Goal: Task Accomplishment & Management: Manage account settings

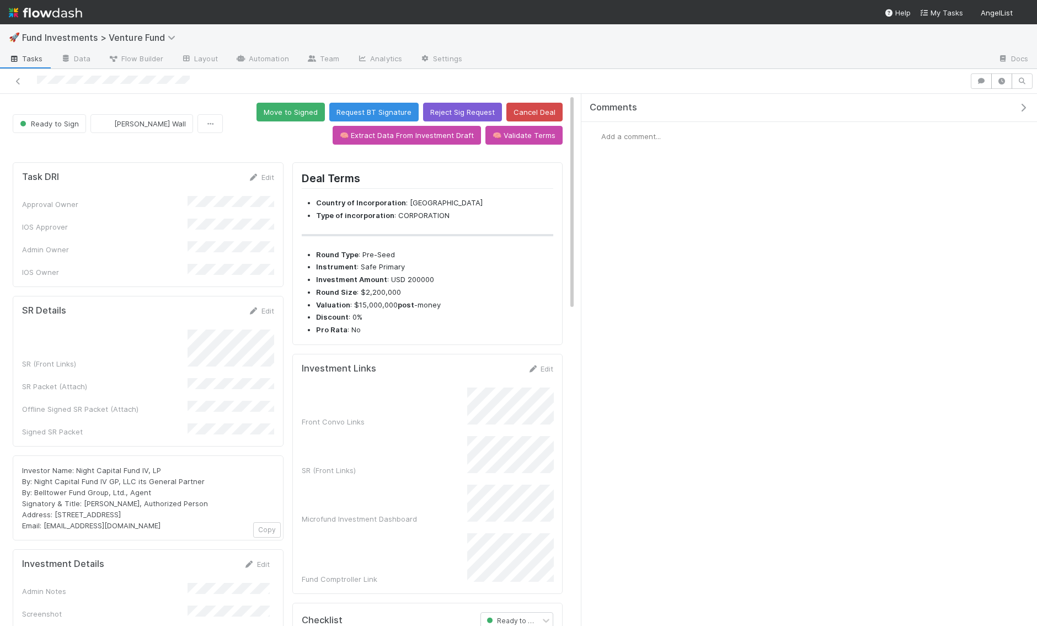
click at [1023, 105] on icon "button" at bounding box center [1023, 107] width 11 height 9
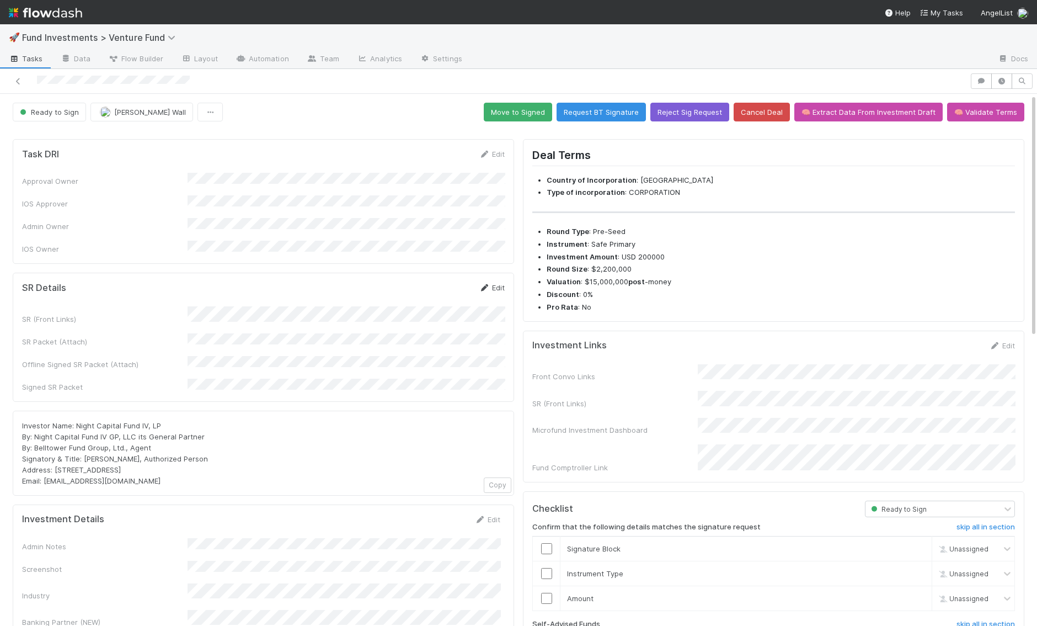
click at [490, 283] on link "Edit" at bounding box center [492, 287] width 26 height 9
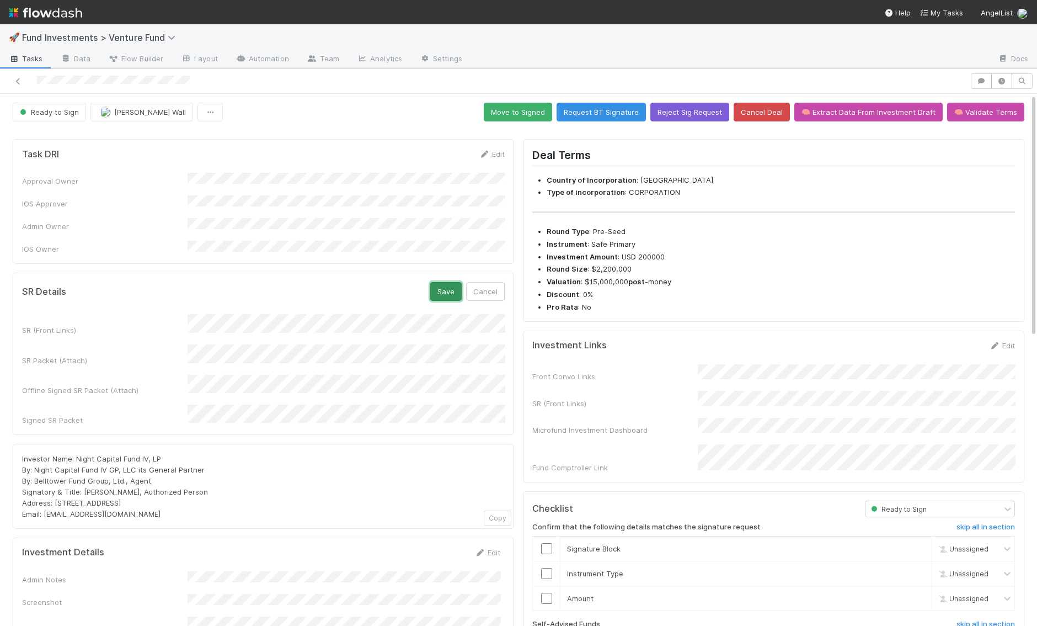
click at [451, 282] on button "Save" at bounding box center [445, 291] width 31 height 19
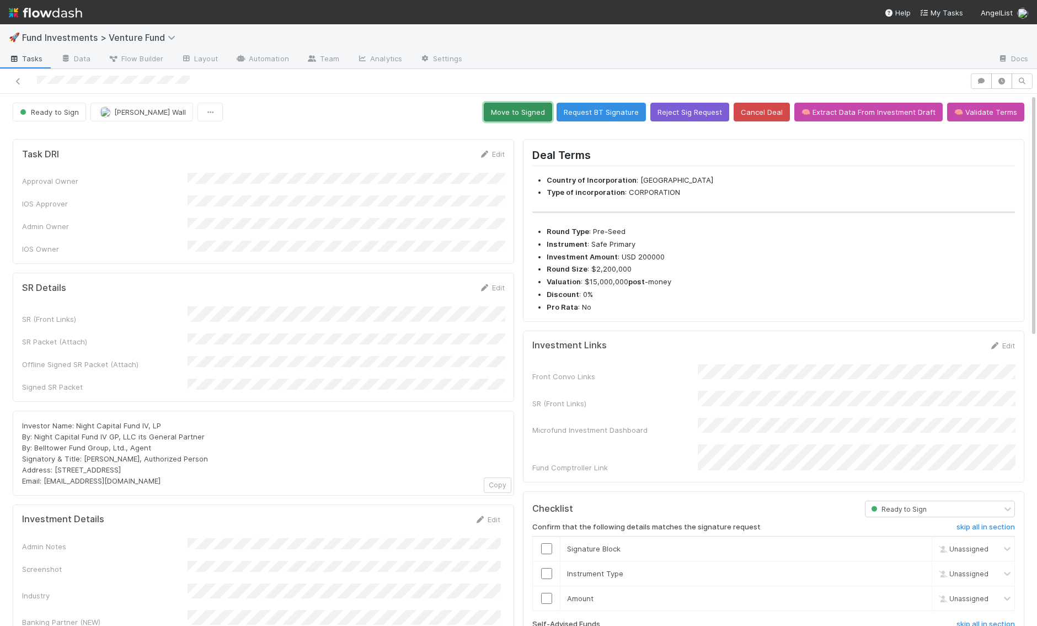
click at [521, 115] on button "Move to Signed" at bounding box center [518, 112] width 68 height 19
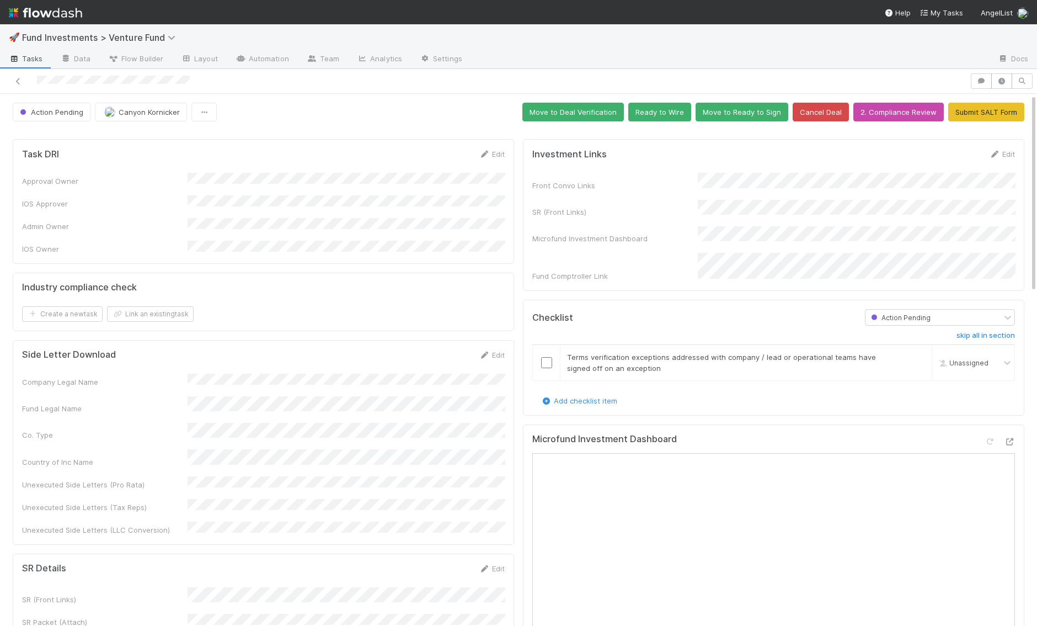
click at [57, 18] on img at bounding box center [45, 12] width 73 height 19
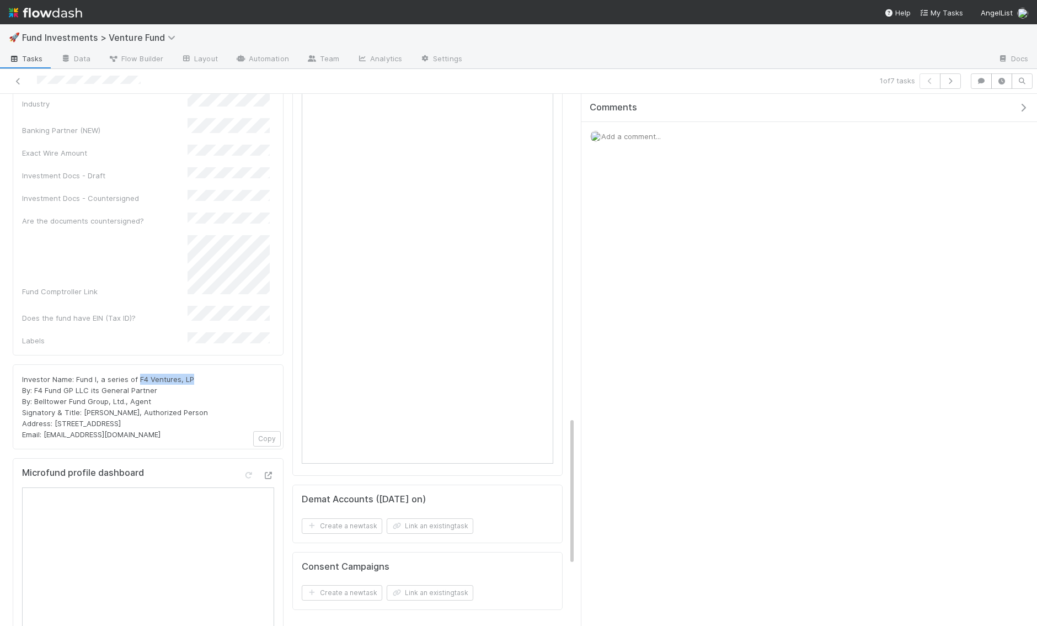
scroll to position [1158, 0]
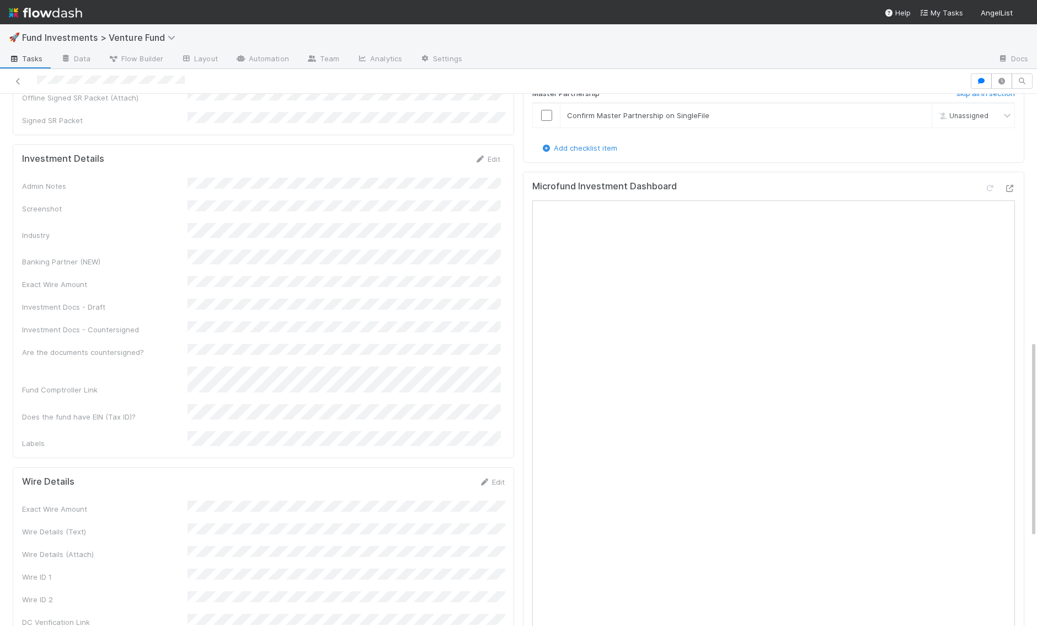
scroll to position [693, 0]
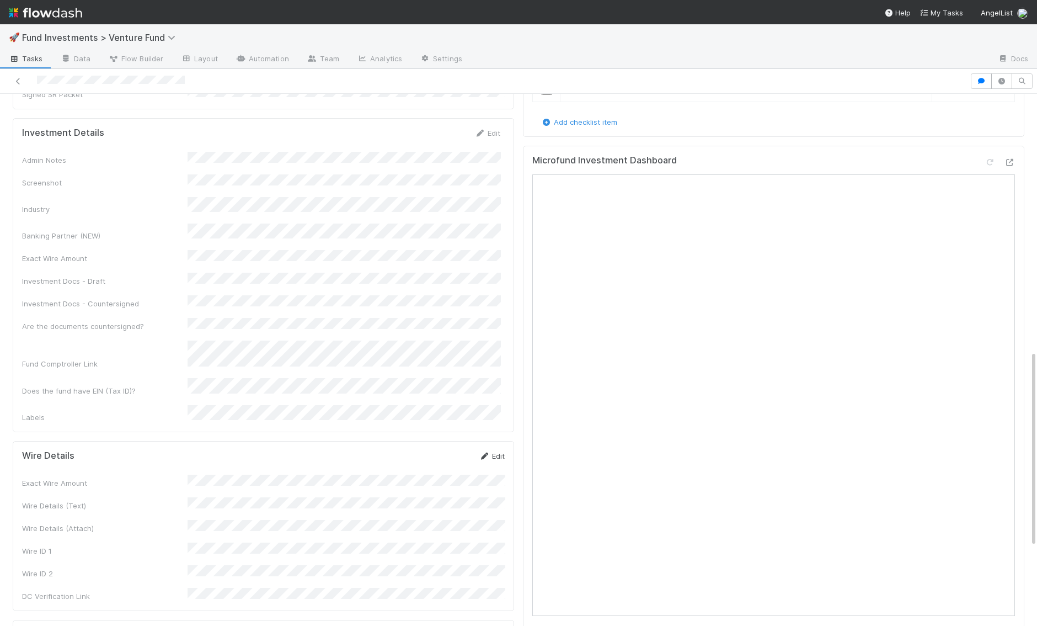
click at [496, 451] on link "Edit" at bounding box center [492, 455] width 26 height 9
click at [446, 450] on button "Save" at bounding box center [445, 459] width 31 height 19
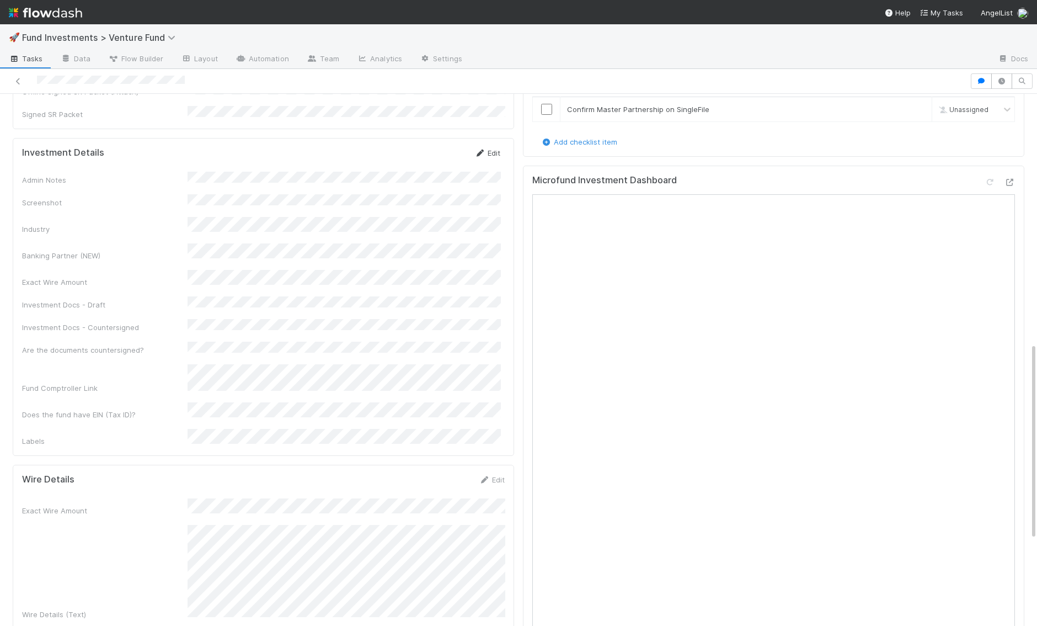
click at [487, 148] on link "Edit" at bounding box center [487, 152] width 26 height 9
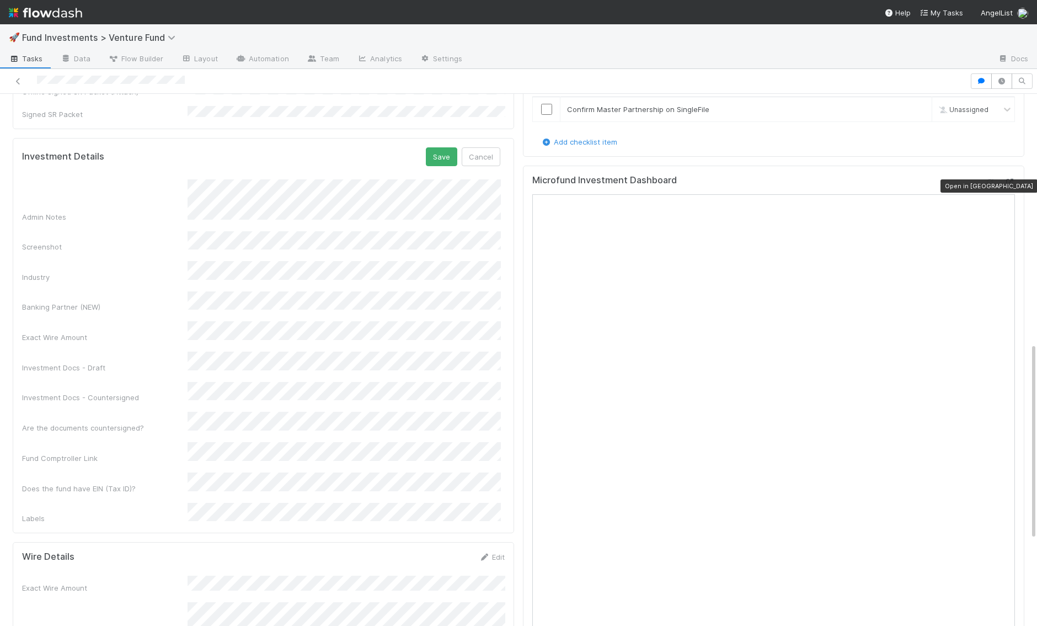
click at [1011, 183] on icon at bounding box center [1009, 182] width 11 height 7
click at [440, 147] on form "Investment Details Save Cancel Admin Notes Screenshot Industry Banking Partner …" at bounding box center [261, 335] width 478 height 376
click at [440, 147] on button "Save" at bounding box center [441, 156] width 31 height 19
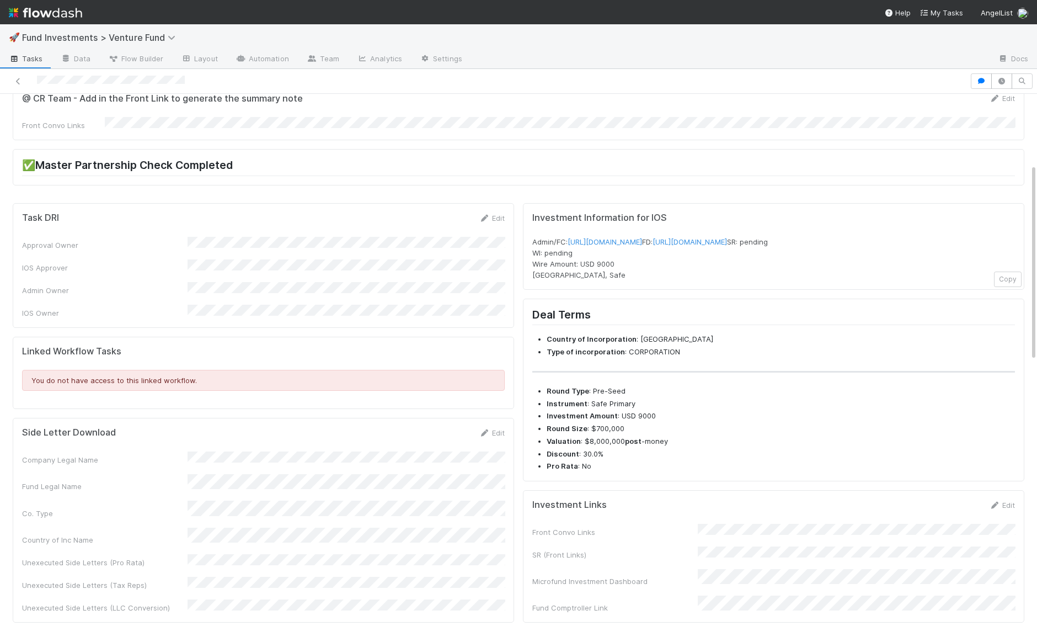
scroll to position [0, 0]
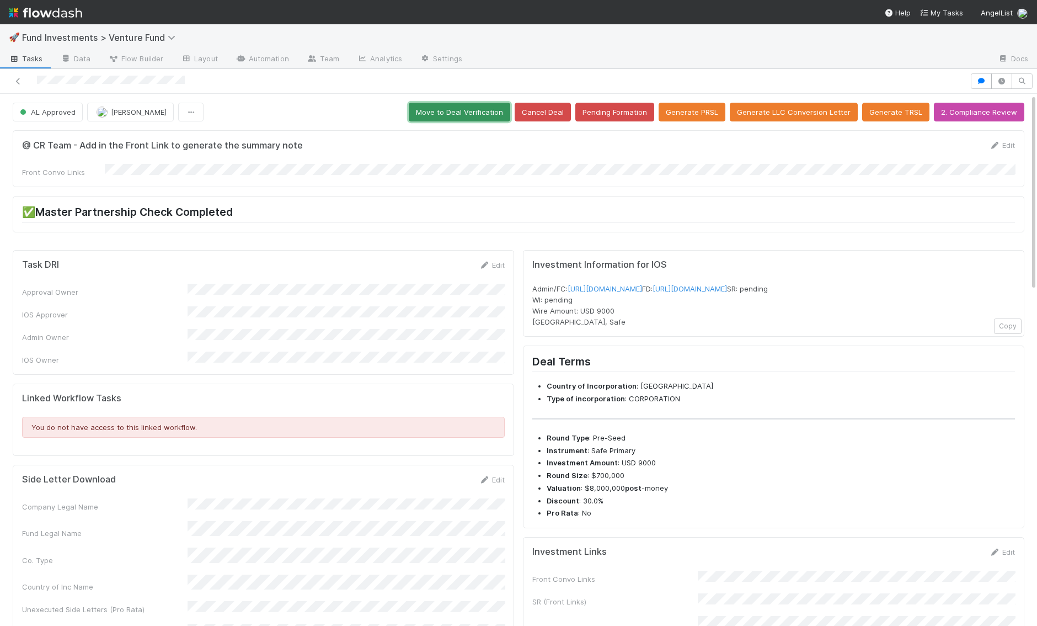
click at [500, 105] on button "Move to Deal Verification" at bounding box center [459, 112] width 101 height 19
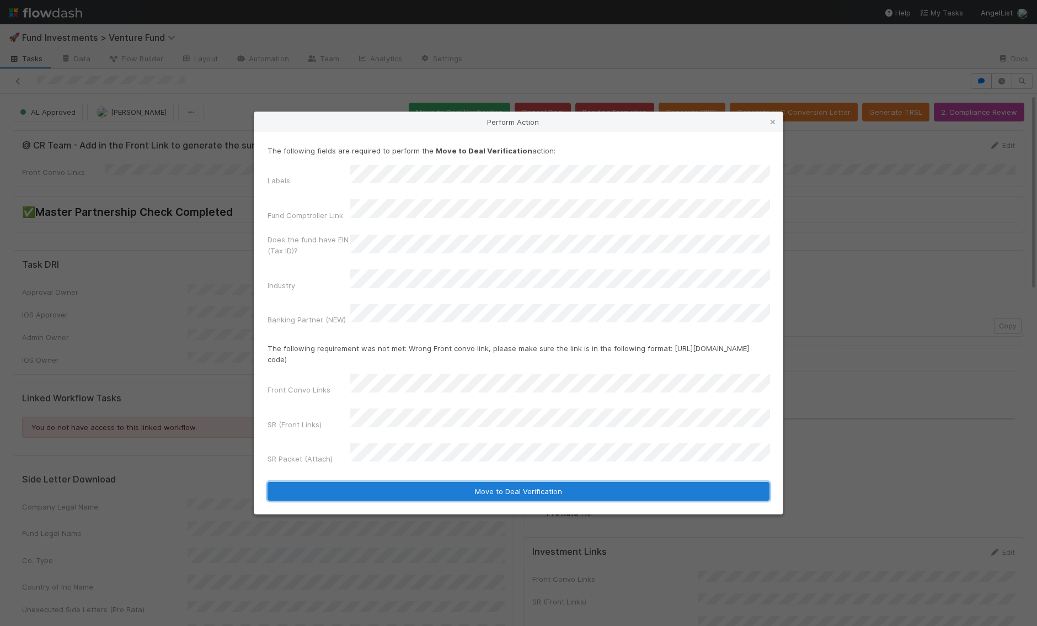
click at [431, 482] on button "Move to Deal Verification" at bounding box center [519, 491] width 502 height 19
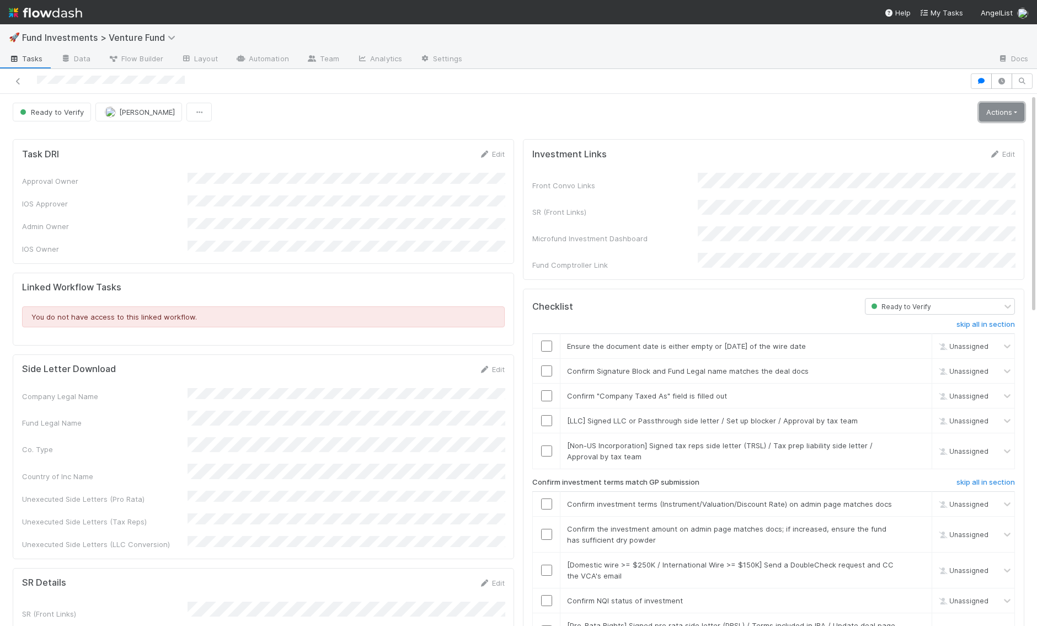
click at [995, 111] on link "Actions" at bounding box center [1001, 112] width 45 height 19
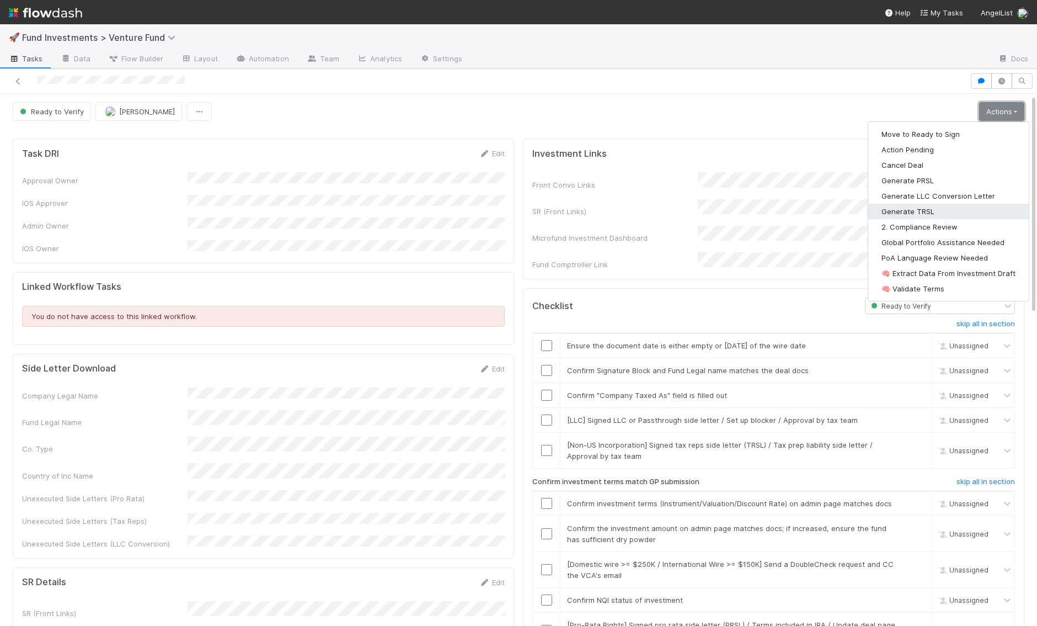
scroll to position [3, 0]
click at [688, 81] on div at bounding box center [484, 80] width 961 height 15
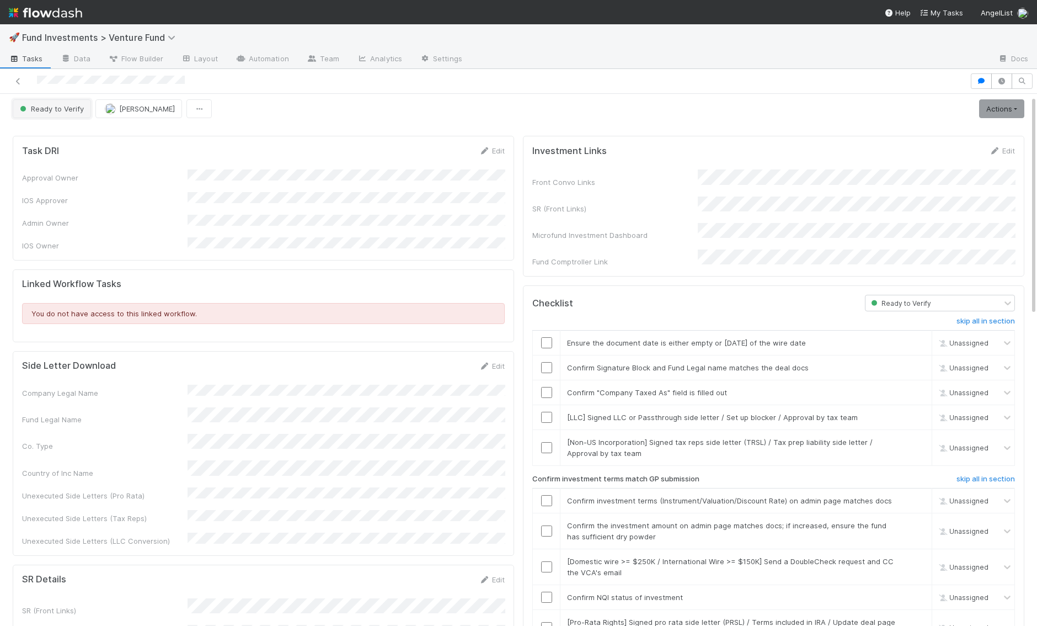
click at [61, 109] on span "Ready to Verify" at bounding box center [51, 108] width 66 height 9
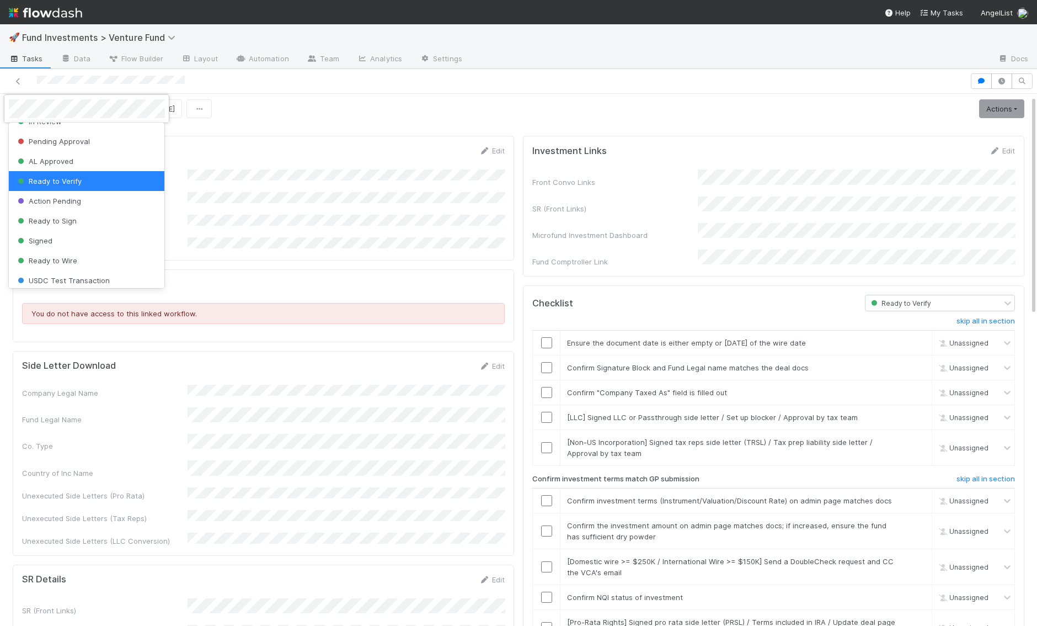
scroll to position [36, 0]
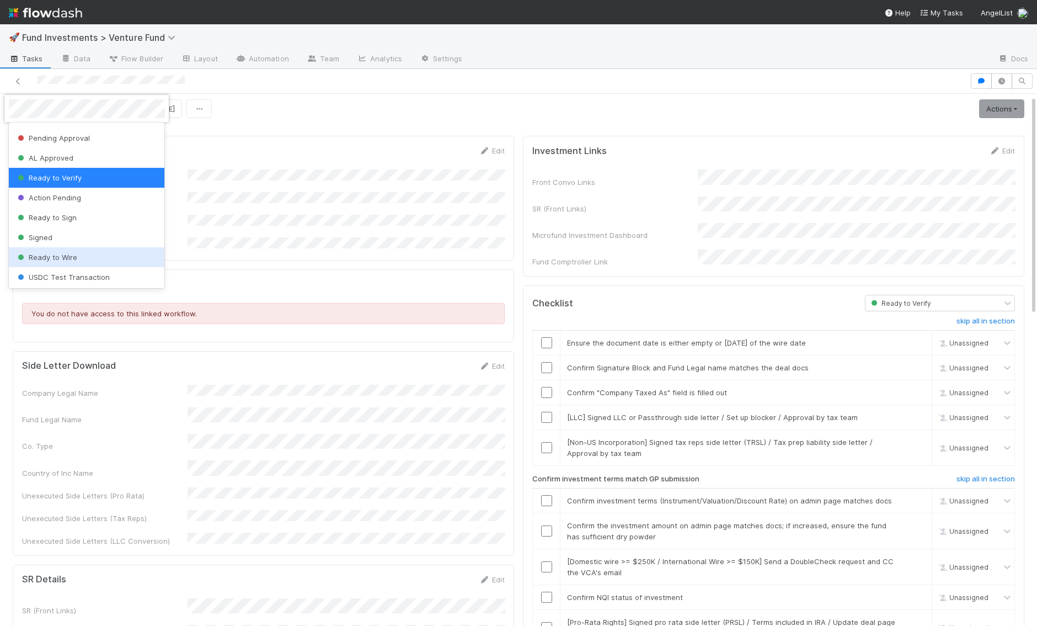
click at [55, 254] on span "Ready to Wire" at bounding box center [46, 257] width 62 height 9
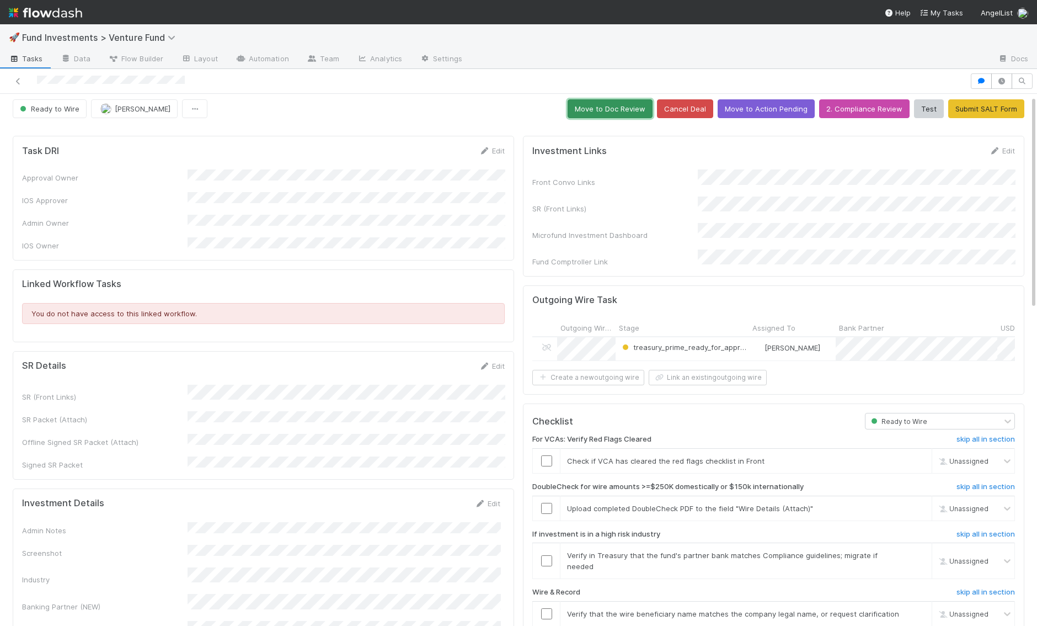
click at [614, 113] on button "Move to Doc Review" at bounding box center [610, 108] width 85 height 19
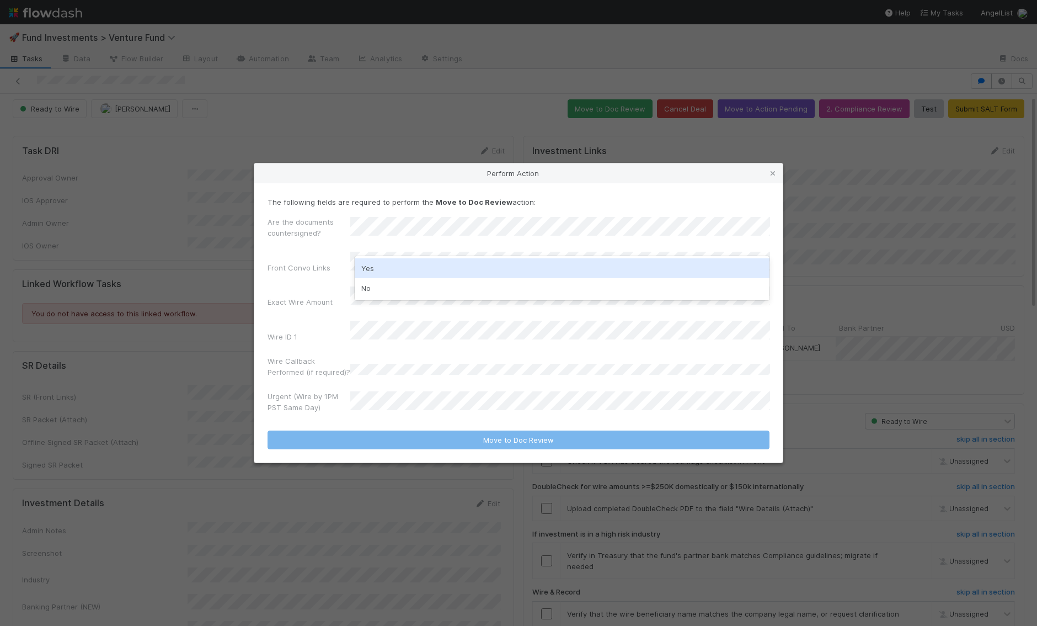
click at [384, 269] on div "Yes" at bounding box center [562, 268] width 415 height 20
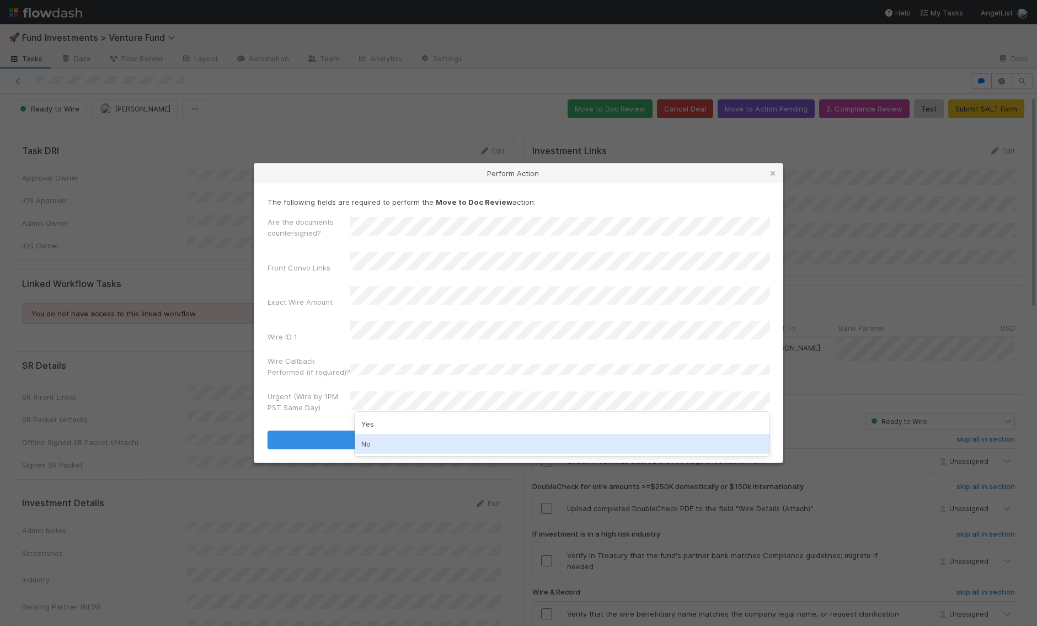
click at [378, 442] on div "No" at bounding box center [562, 444] width 415 height 20
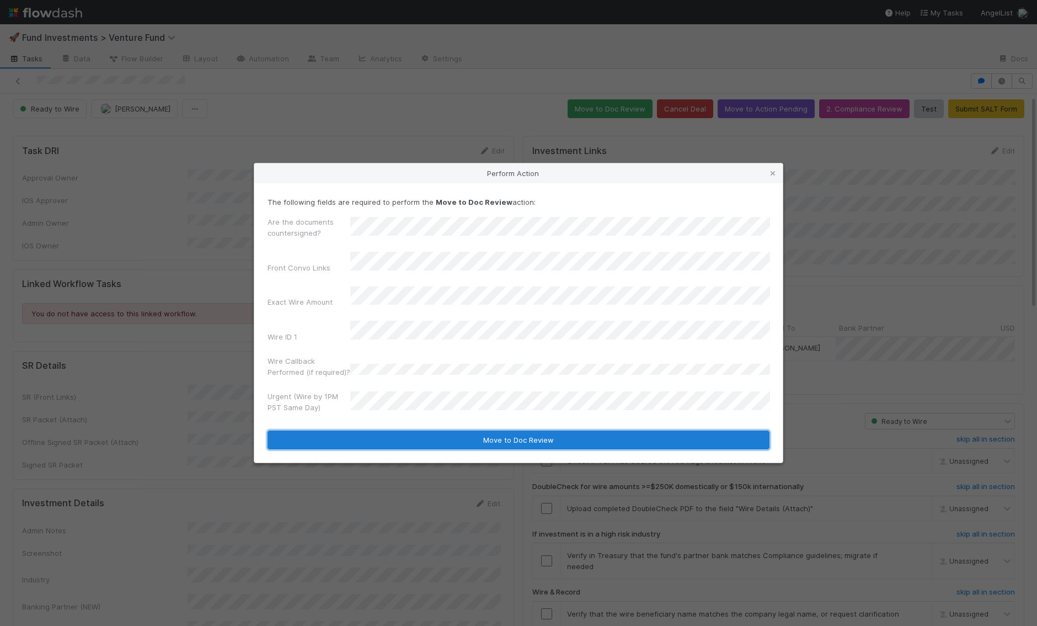
click at [386, 430] on button "Move to Doc Review" at bounding box center [519, 439] width 502 height 19
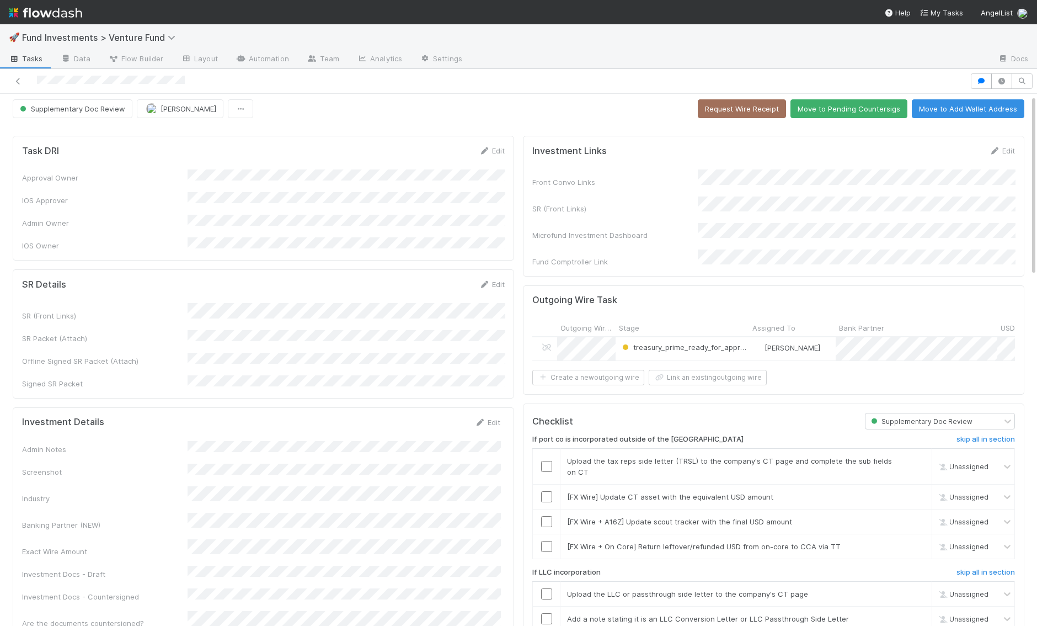
click at [877, 105] on button "Move to Pending Countersigs" at bounding box center [848, 108] width 117 height 19
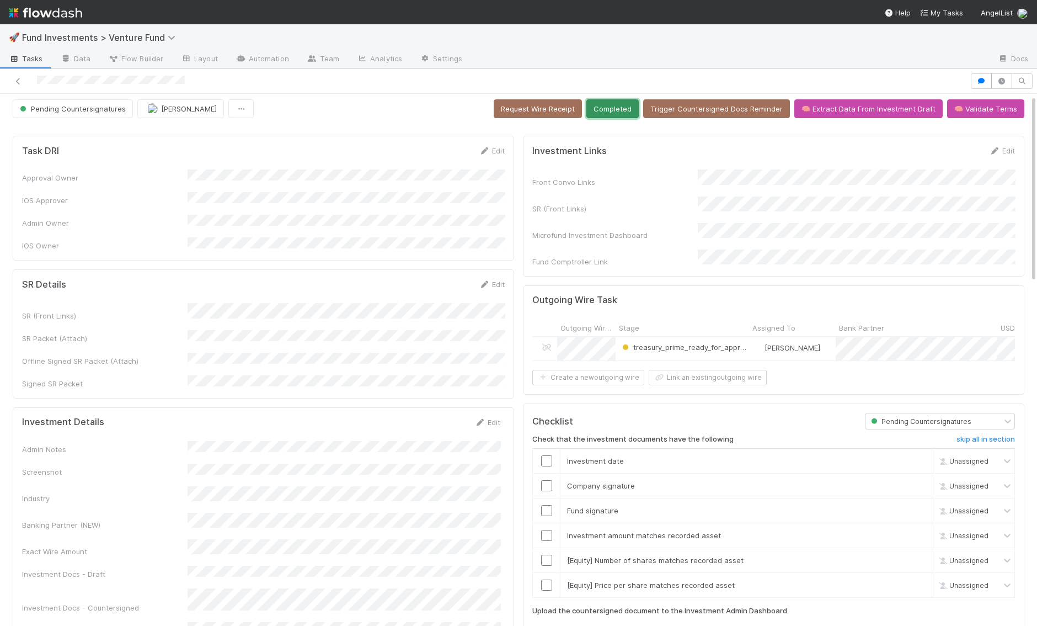
click at [623, 109] on button "Completed" at bounding box center [612, 108] width 52 height 19
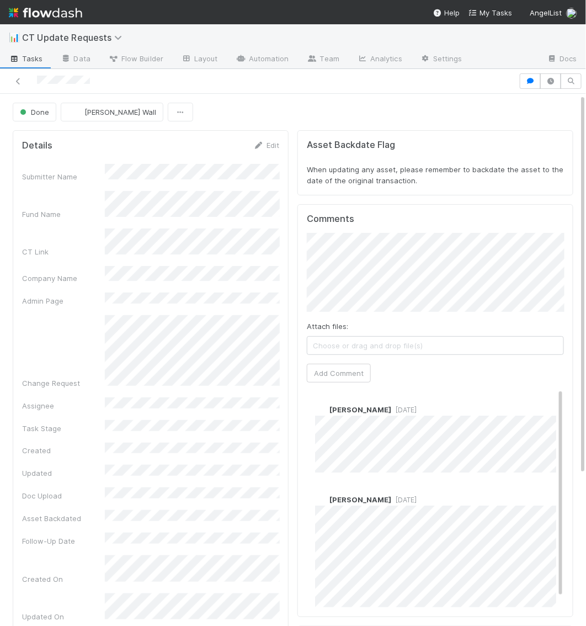
scroll to position [12, 0]
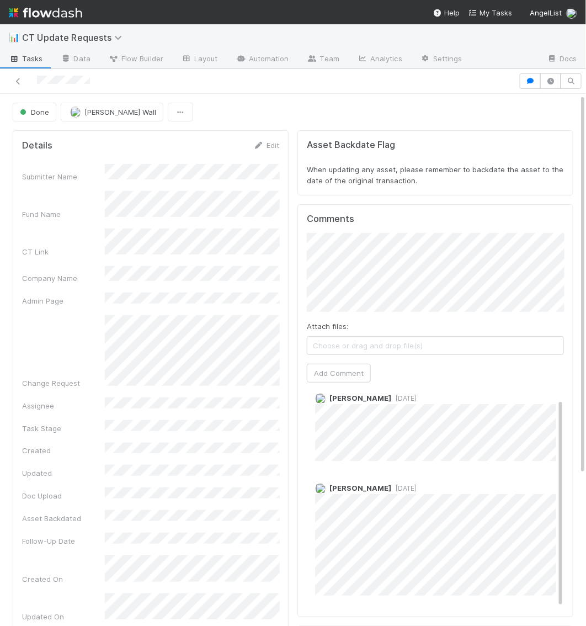
click at [51, 19] on img at bounding box center [45, 12] width 73 height 19
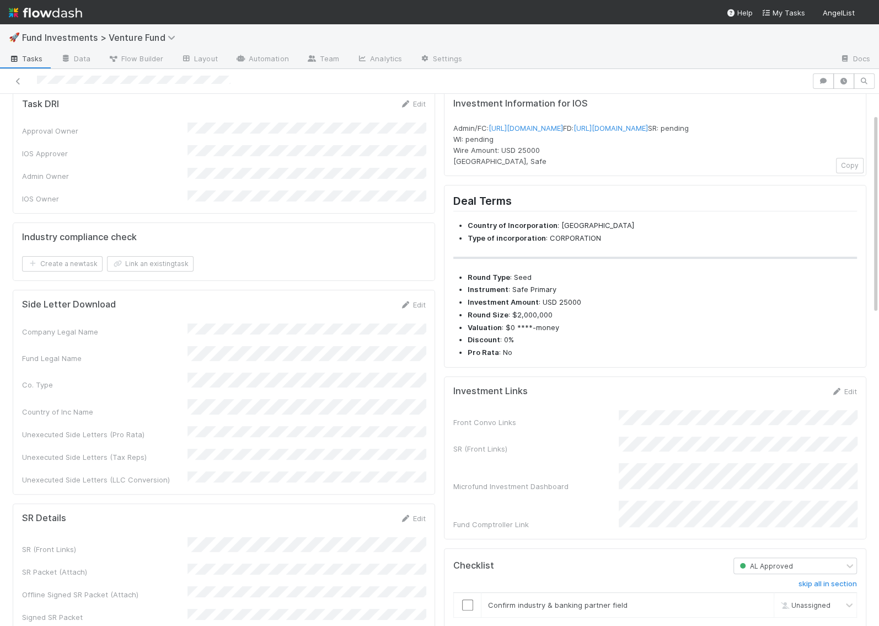
scroll to position [79, 0]
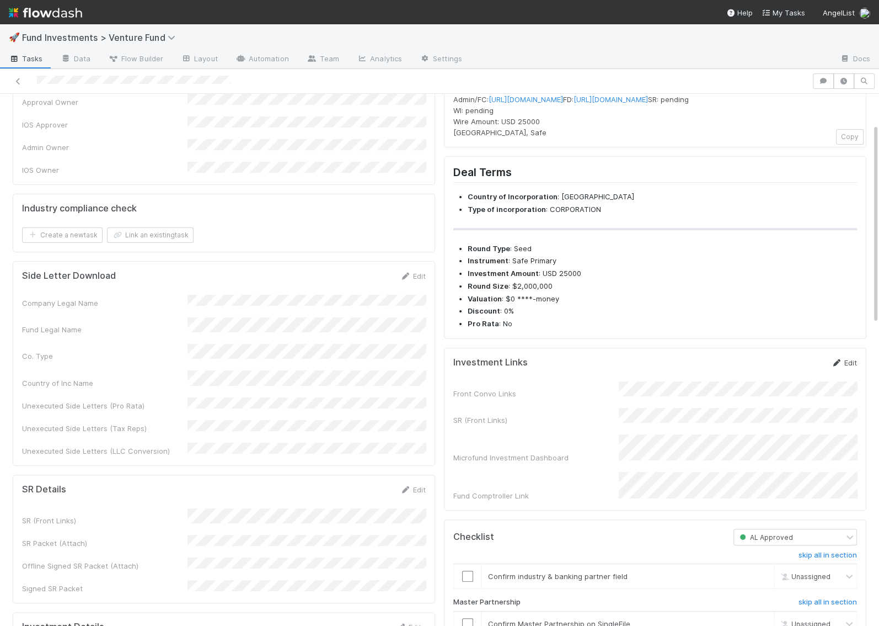
click at [585, 366] on icon at bounding box center [836, 362] width 11 height 7
click at [553, 415] on div "Front Convo Links SR (Front Links) Microfund Investment Dashboard Fund Comptrol…" at bounding box center [655, 445] width 404 height 113
click at [585, 376] on button "Save" at bounding box center [798, 366] width 31 height 19
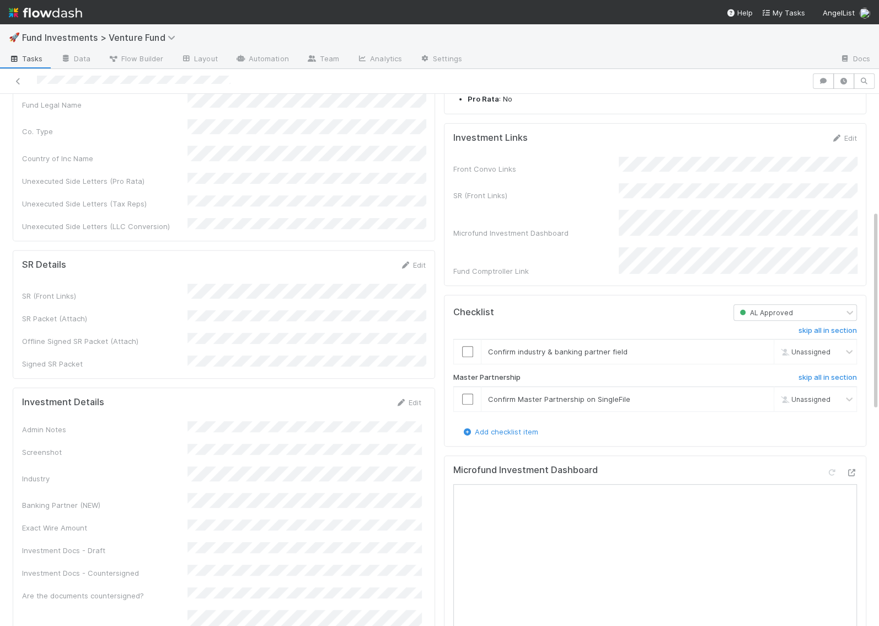
scroll to position [312, 0]
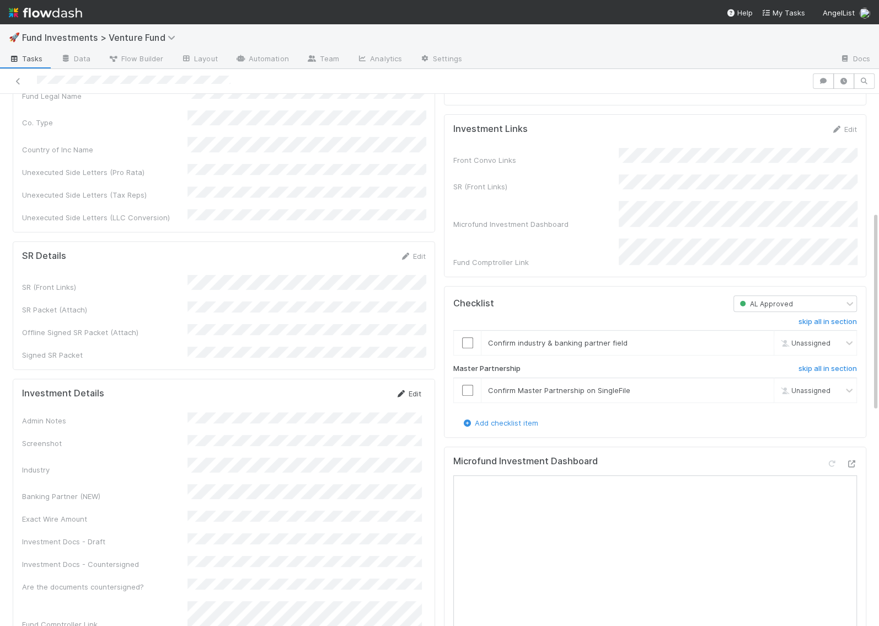
click at [412, 389] on link "Edit" at bounding box center [409, 393] width 26 height 9
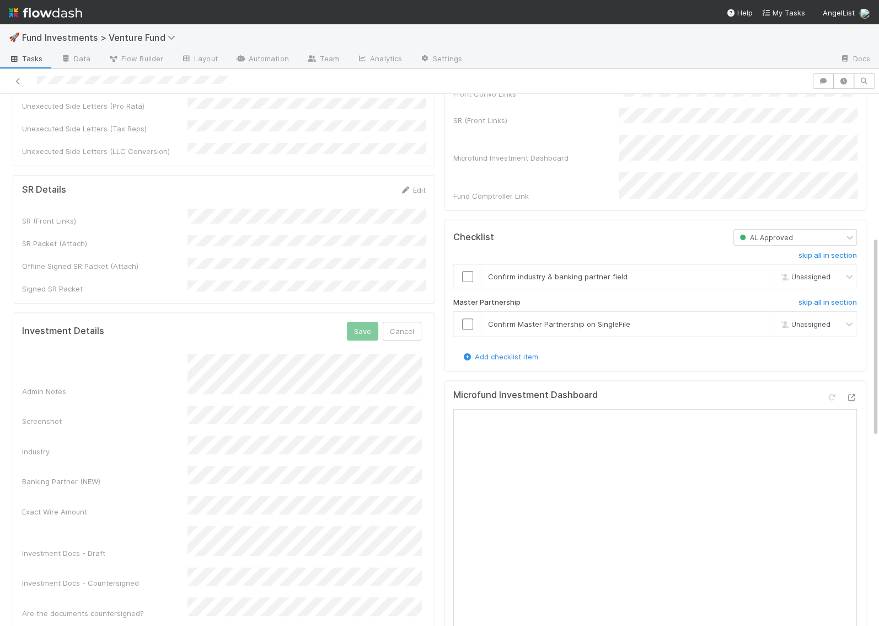
scroll to position [332, 0]
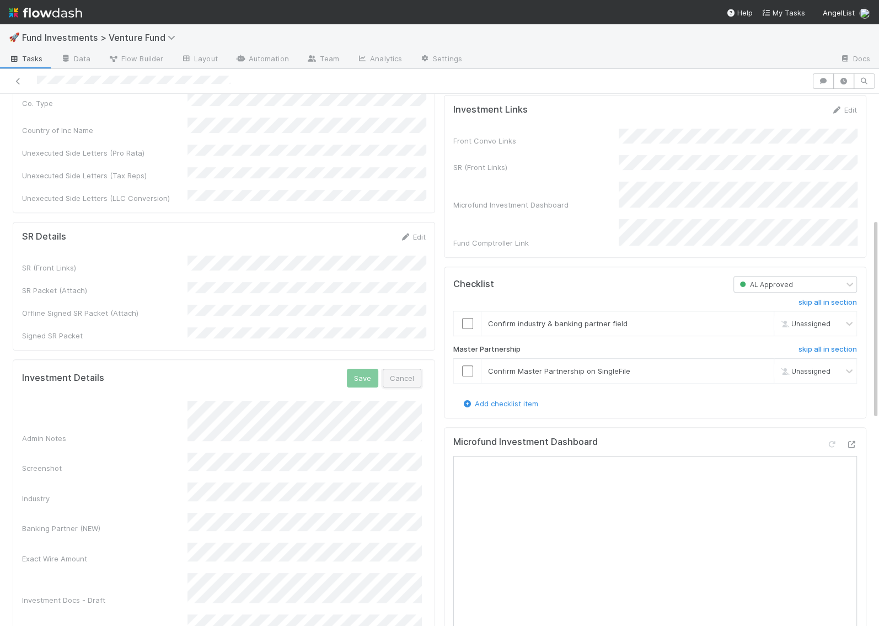
click at [400, 368] on button "Cancel" at bounding box center [402, 377] width 39 height 19
click at [404, 359] on div "Investment Details Edit Admin Notes Screenshot Industry Banking Partner (NEW) E…" at bounding box center [224, 514] width 423 height 310
click at [404, 371] on icon at bounding box center [401, 374] width 11 height 7
click at [412, 368] on button "Cancel" at bounding box center [402, 377] width 39 height 19
click at [402, 371] on icon at bounding box center [401, 374] width 11 height 7
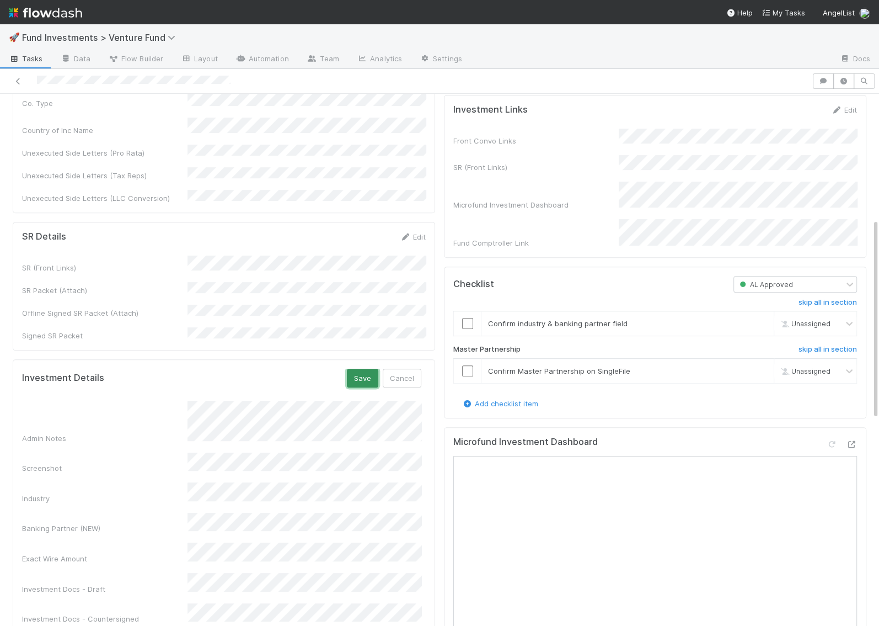
click at [371, 368] on button "Save" at bounding box center [362, 377] width 31 height 19
click at [585, 448] on icon at bounding box center [851, 444] width 11 height 7
click at [358, 368] on button "Save" at bounding box center [362, 377] width 31 height 19
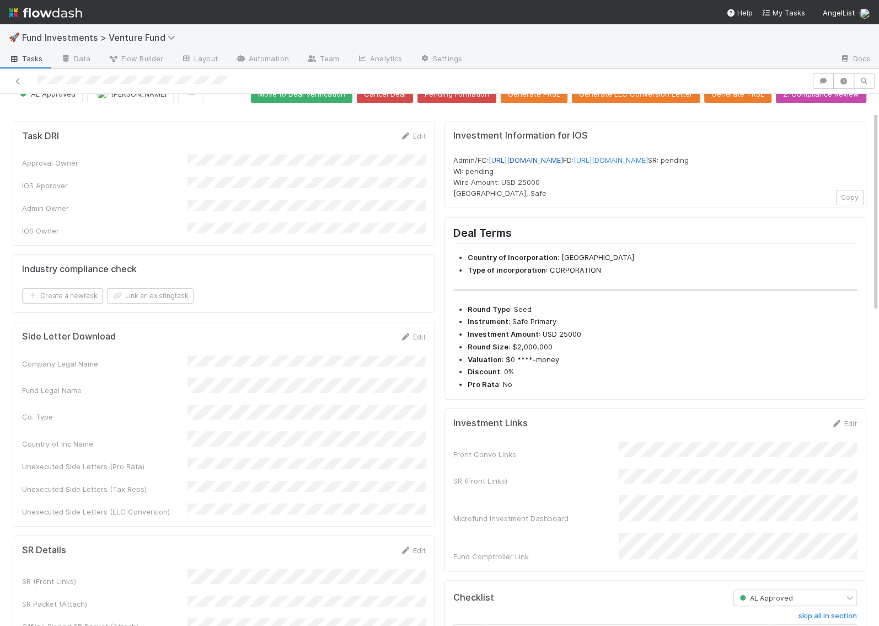
scroll to position [12, 0]
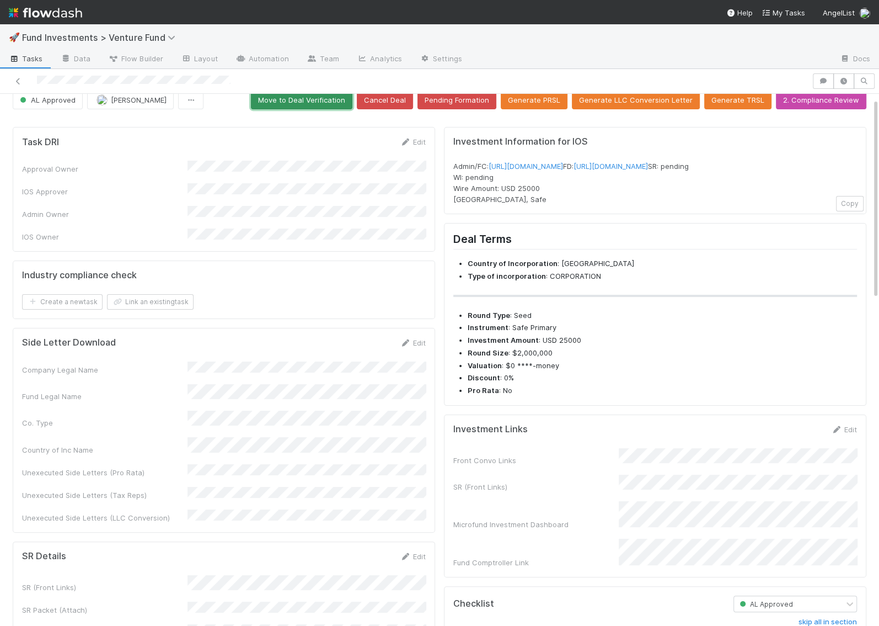
click at [343, 100] on button "Move to Deal Verification" at bounding box center [301, 99] width 101 height 19
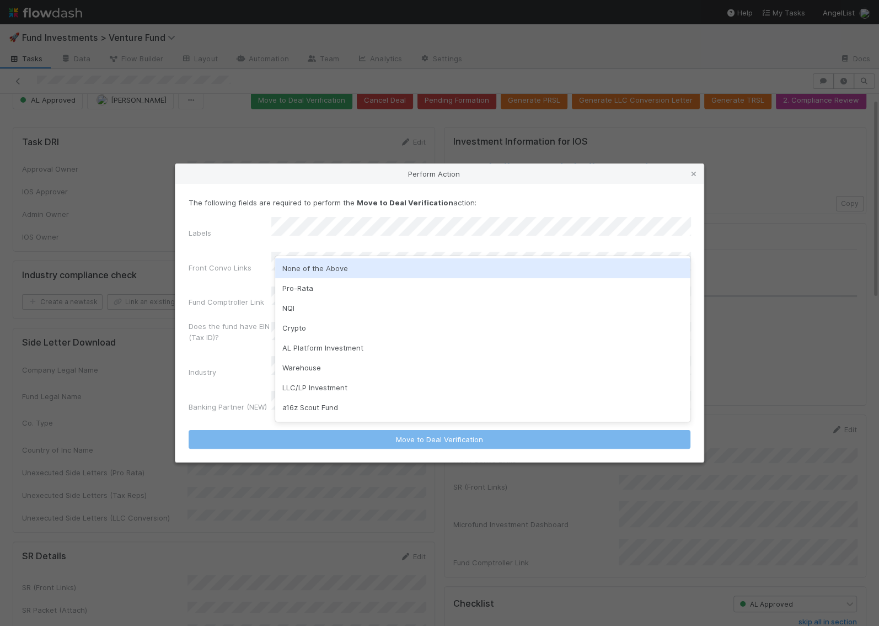
click at [295, 270] on div "None of the Above" at bounding box center [482, 268] width 415 height 20
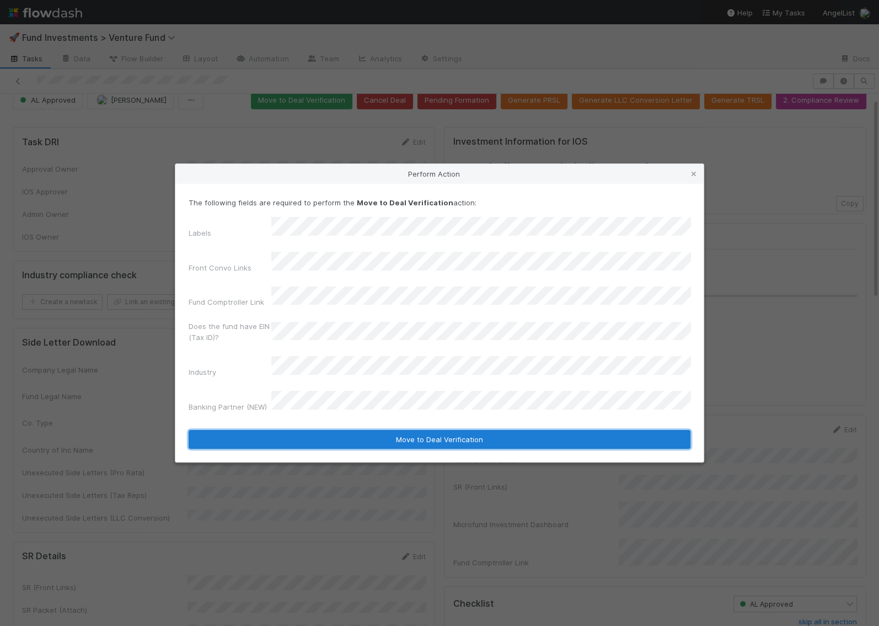
click at [341, 430] on button "Move to Deal Verification" at bounding box center [440, 439] width 502 height 19
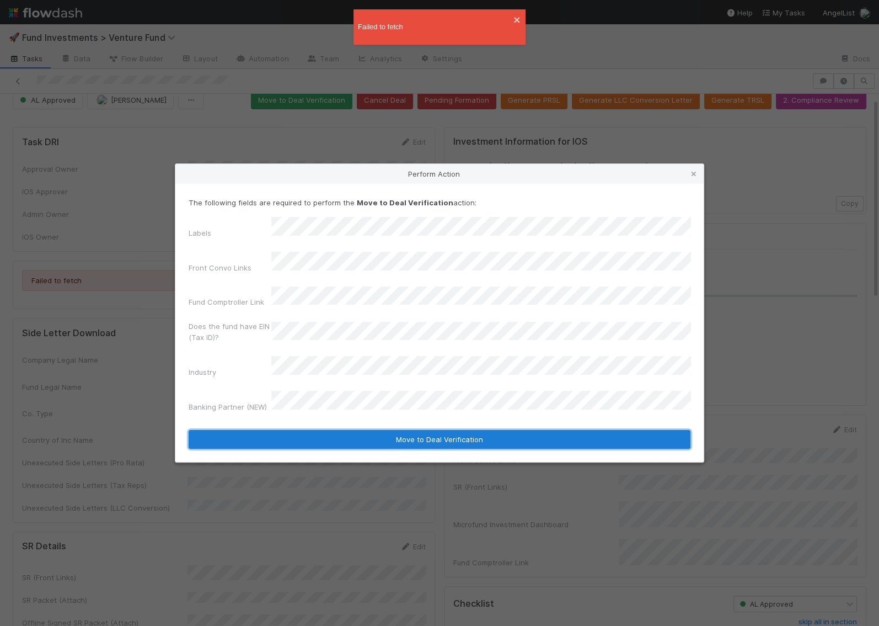
click at [472, 430] on button "Move to Deal Verification" at bounding box center [440, 439] width 502 height 19
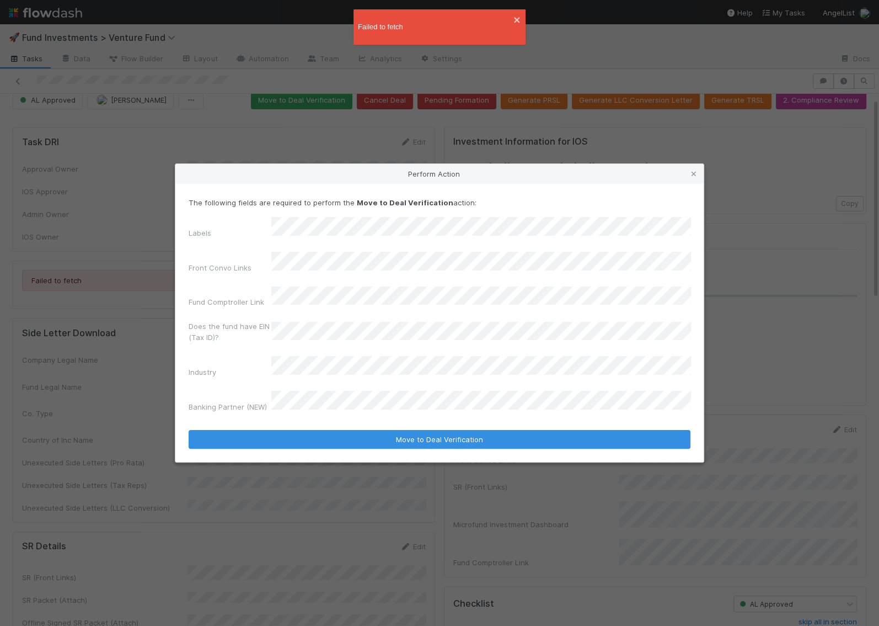
click at [525, 12] on div "Failed to fetch" at bounding box center [440, 26] width 172 height 35
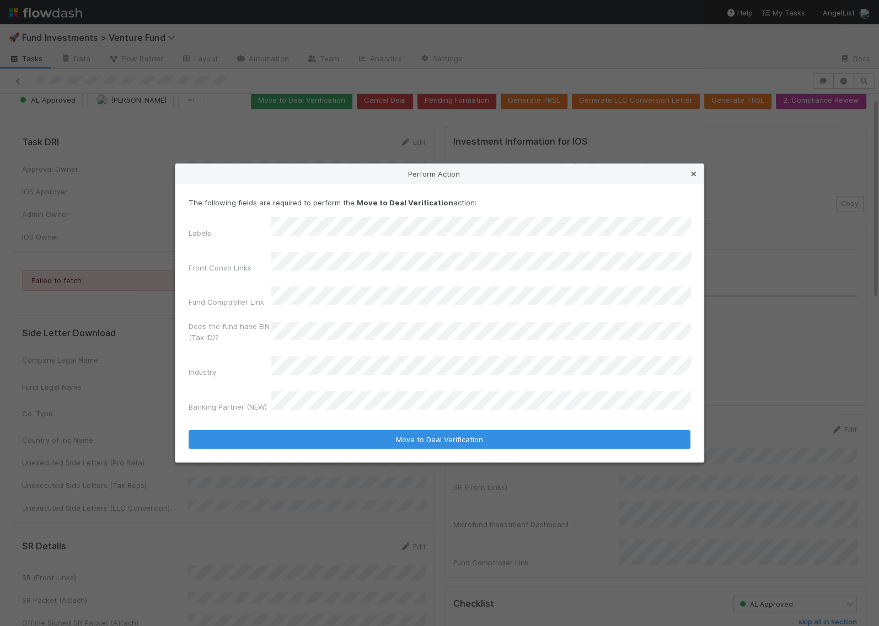
click at [585, 178] on icon at bounding box center [693, 173] width 11 height 7
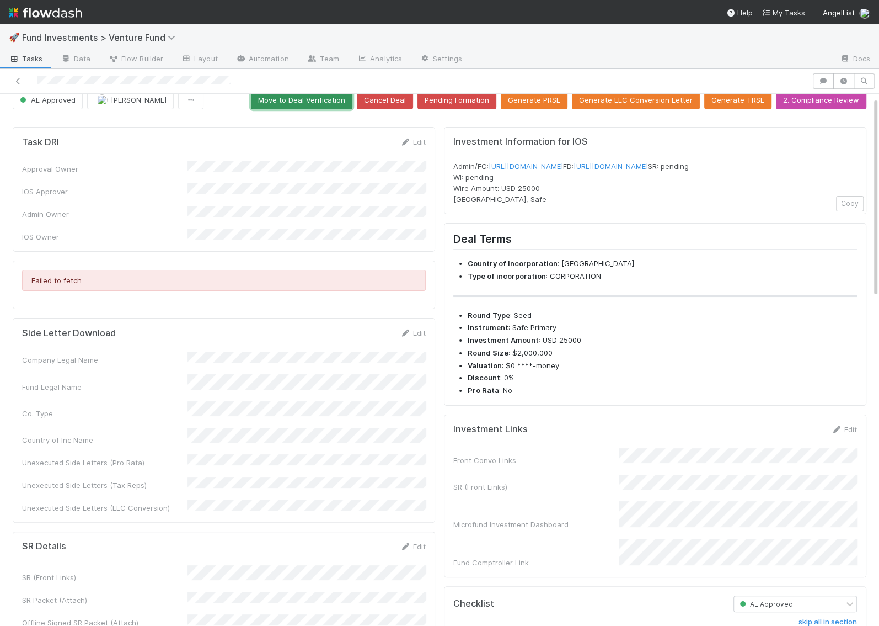
scroll to position [9, 0]
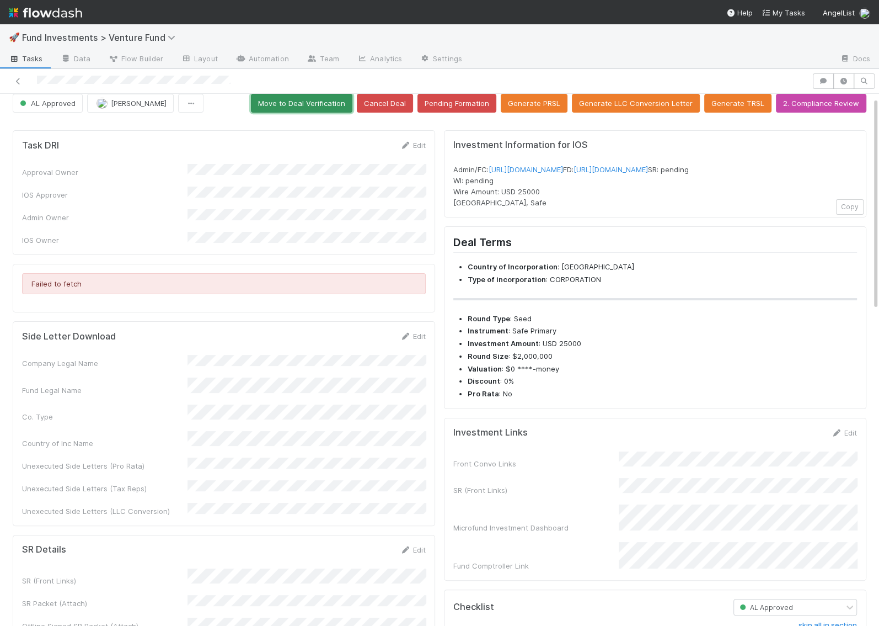
click at [337, 100] on button "Move to Deal Verification" at bounding box center [301, 103] width 101 height 19
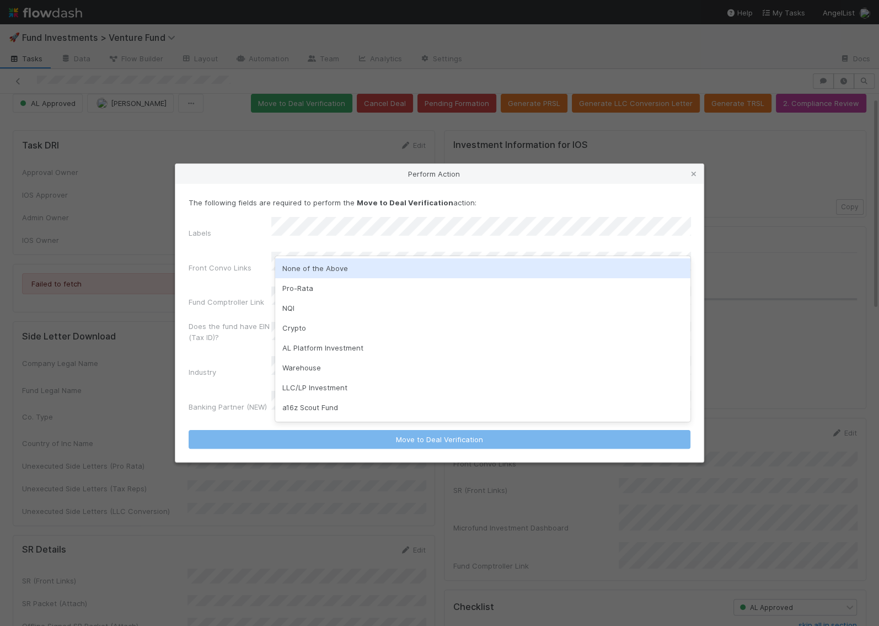
click at [307, 263] on div "None of the Above" at bounding box center [482, 268] width 415 height 20
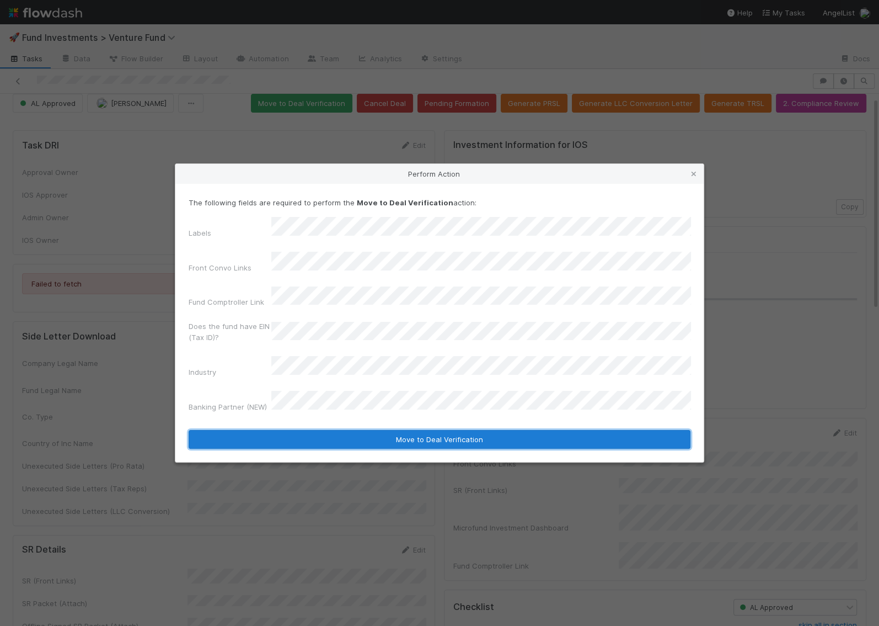
click at [309, 430] on button "Move to Deal Verification" at bounding box center [440, 439] width 502 height 19
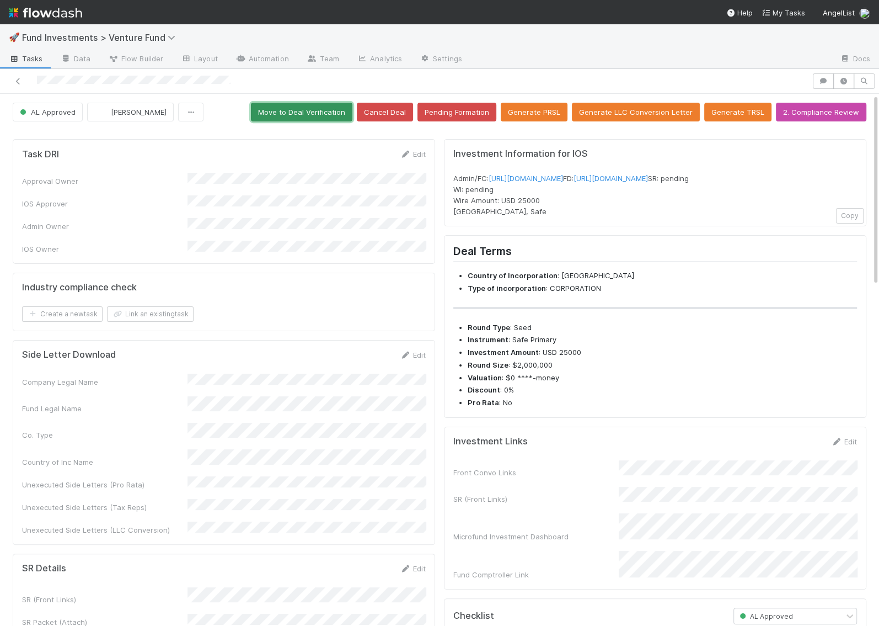
click at [327, 110] on button "Move to Deal Verification" at bounding box center [301, 112] width 101 height 19
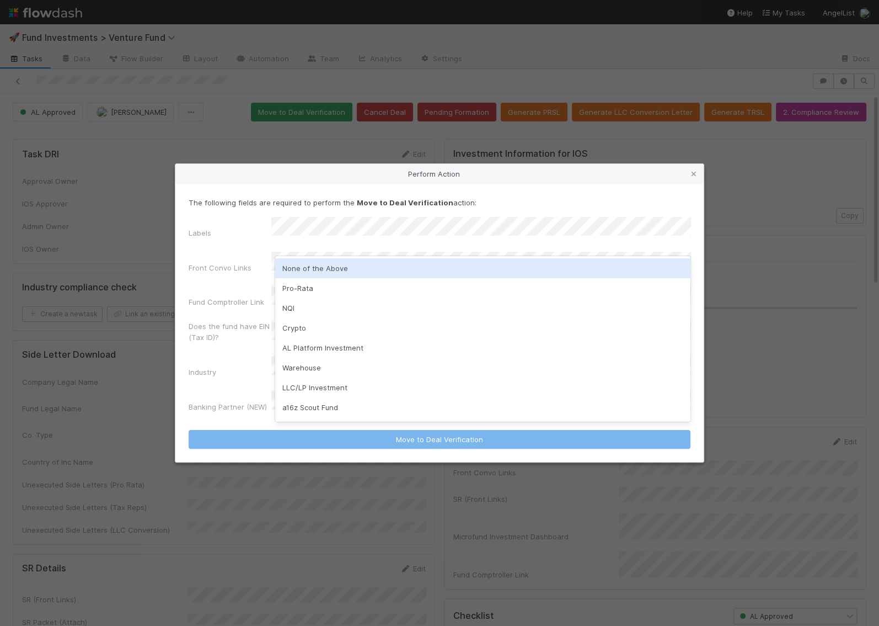
click at [350, 268] on div "None of the Above" at bounding box center [482, 268] width 415 height 20
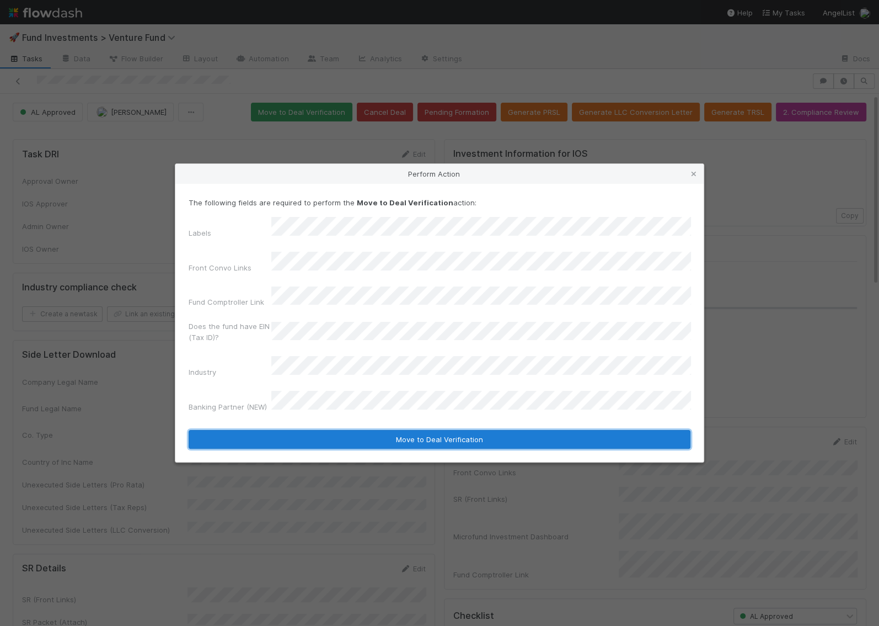
click at [376, 430] on button "Move to Deal Verification" at bounding box center [440, 439] width 502 height 19
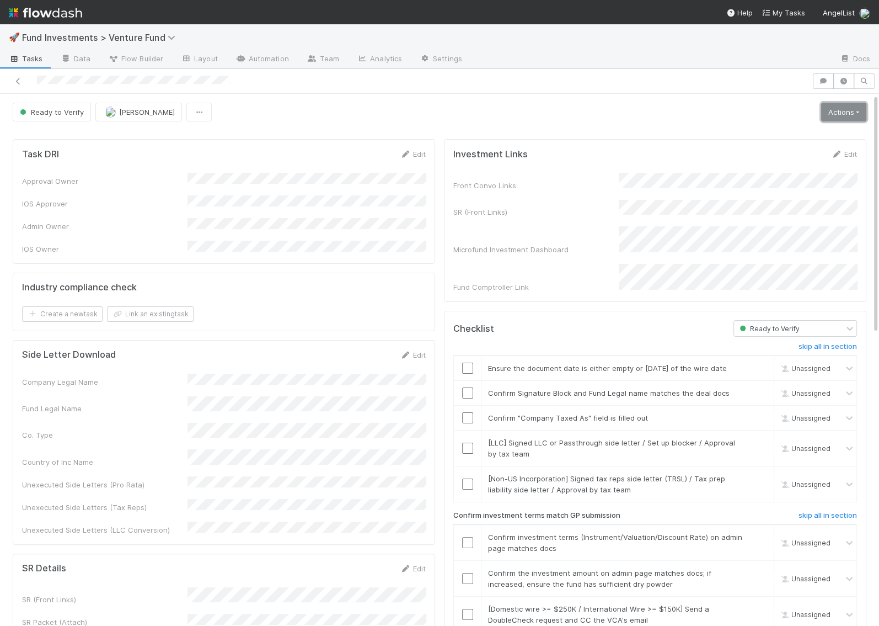
click at [857, 106] on link "Actions" at bounding box center [843, 112] width 45 height 19
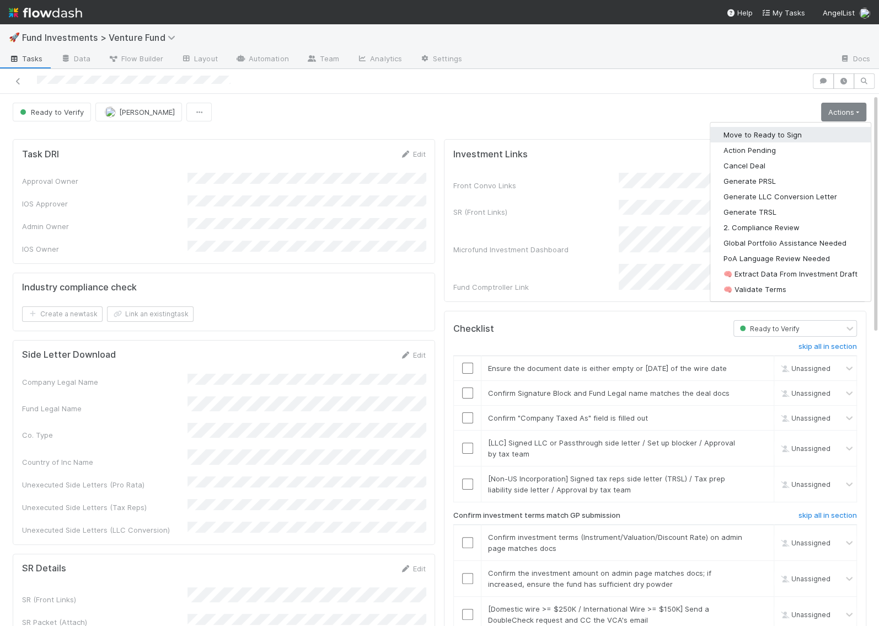
click at [820, 135] on button "Move to Ready to Sign" at bounding box center [790, 134] width 161 height 15
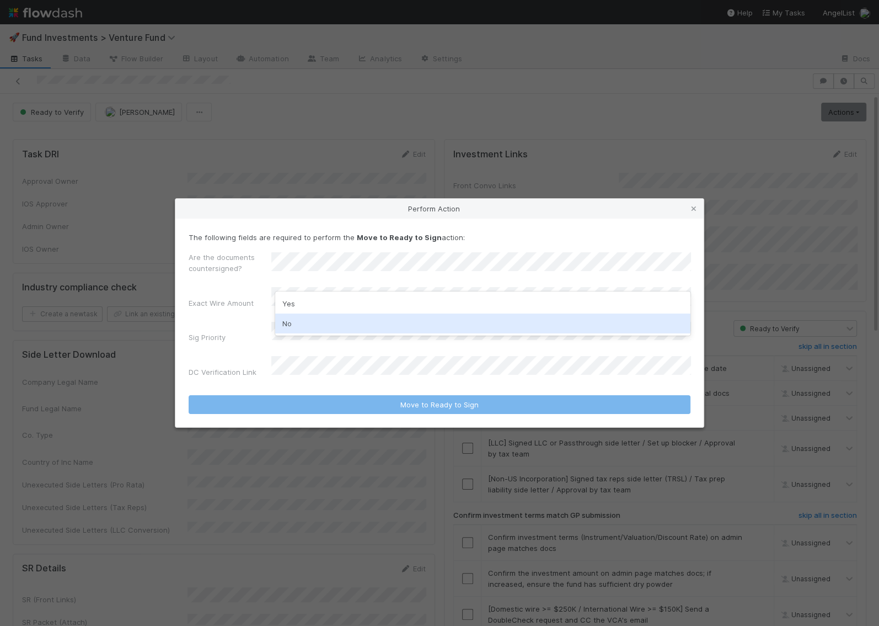
click at [361, 324] on div "No" at bounding box center [482, 323] width 415 height 20
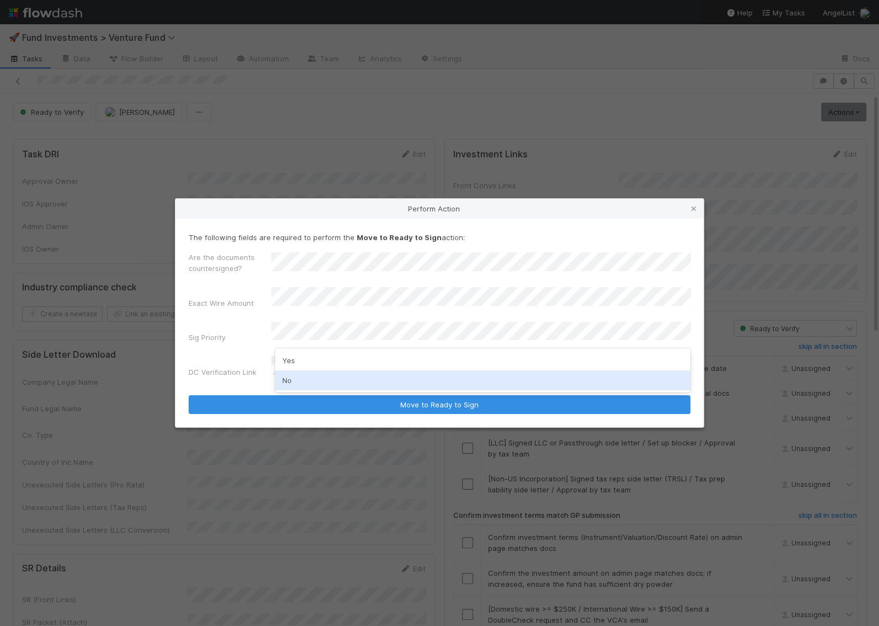
click at [309, 375] on div "No" at bounding box center [482, 380] width 415 height 20
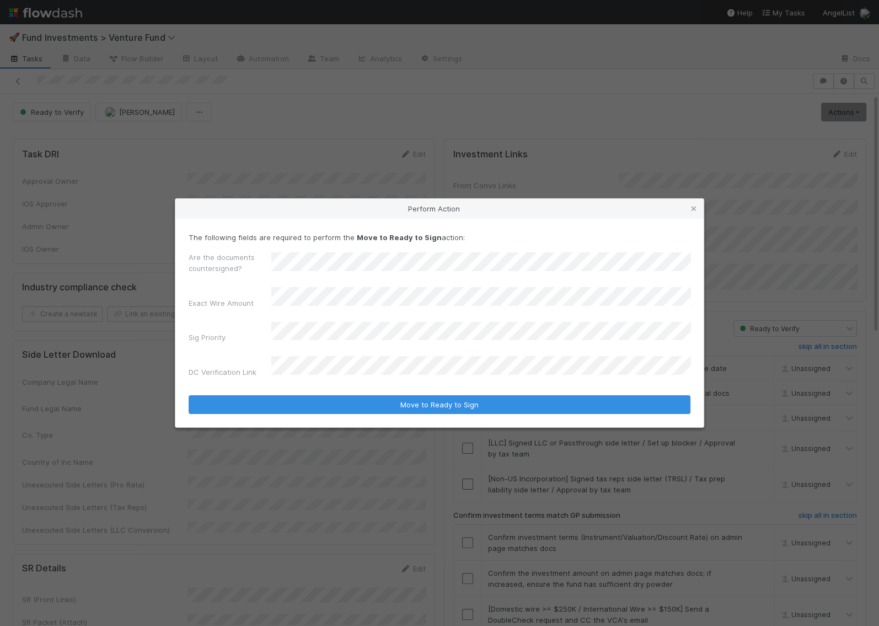
click at [309, 372] on div "DC Verification Link" at bounding box center [440, 369] width 502 height 26
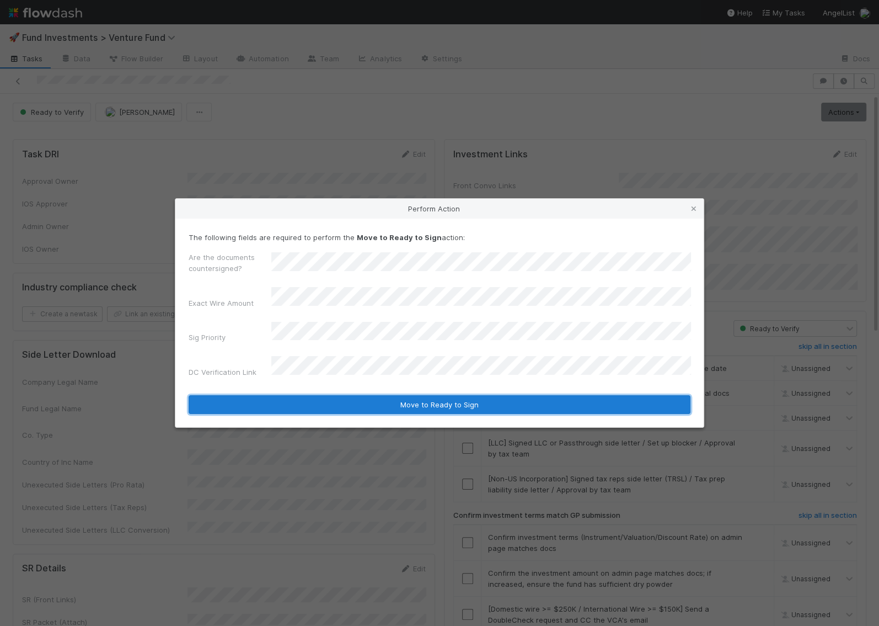
click at [346, 395] on button "Move to Ready to Sign" at bounding box center [440, 404] width 502 height 19
